Goal: Navigation & Orientation: Find specific page/section

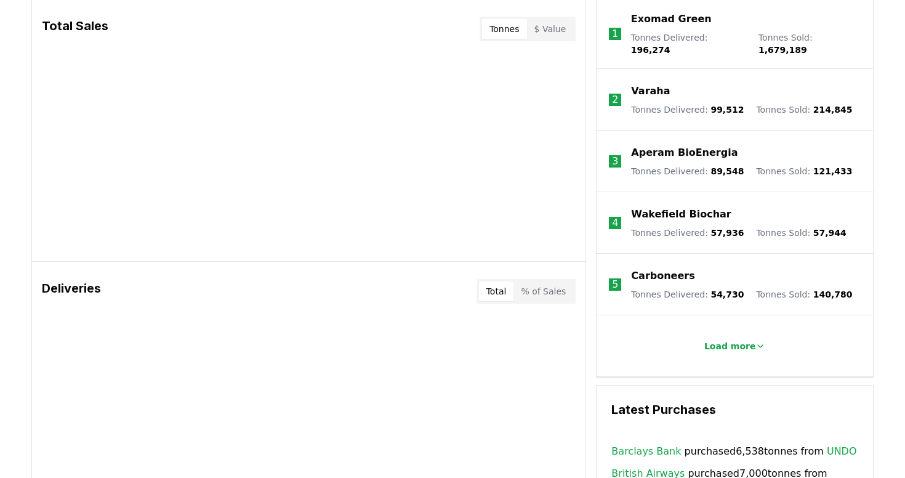
scroll to position [502, 0]
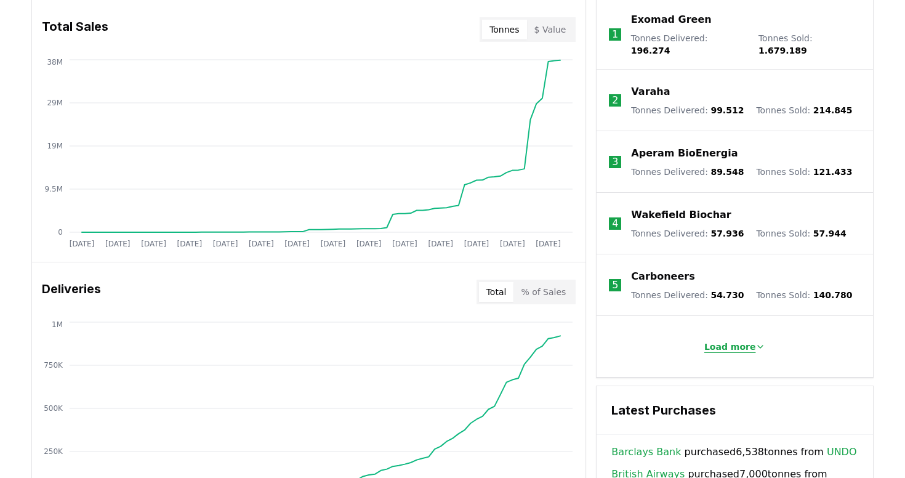
click at [756, 342] on icon at bounding box center [761, 347] width 10 height 10
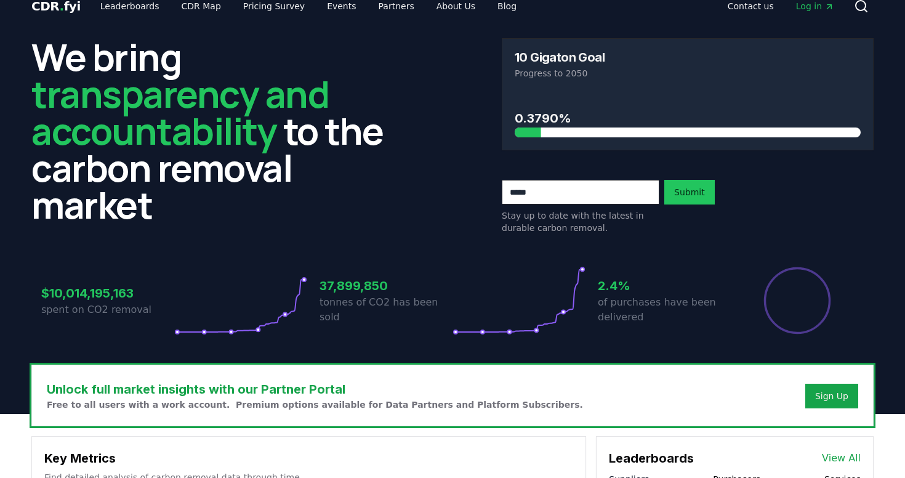
scroll to position [0, 0]
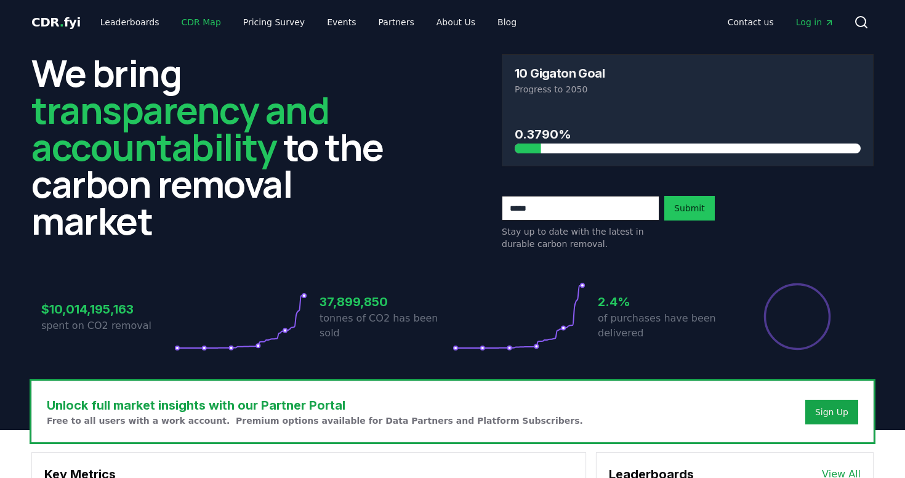
click at [194, 25] on link "CDR Map" at bounding box center [201, 22] width 59 height 22
